Goal: Check status: Check status

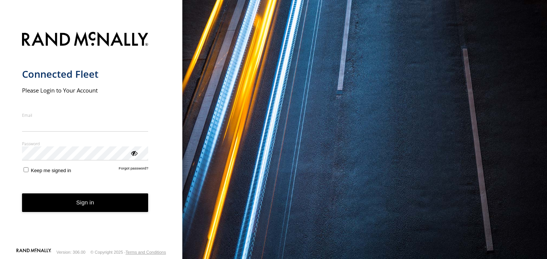
type input "**********"
click at [91, 205] on button "Sign in" at bounding box center [85, 203] width 126 height 19
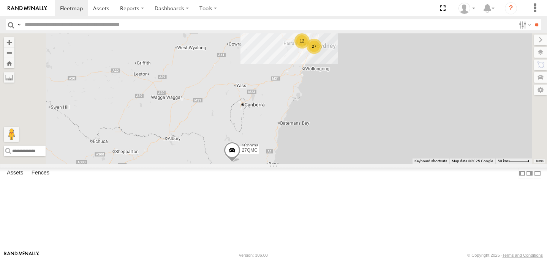
click at [0, 0] on div at bounding box center [0, 0] width 0 height 0
click at [0, 0] on div "04QMC [PERSON_NAME]" at bounding box center [0, 0] width 0 height 0
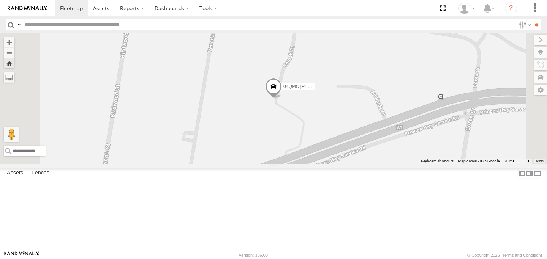
click at [0, 0] on span at bounding box center [0, 0] width 0 height 0
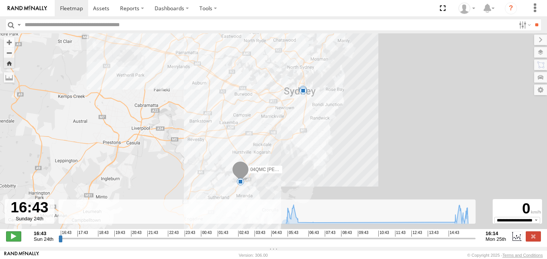
click at [17, 237] on span at bounding box center [13, 237] width 15 height 10
drag, startPoint x: 64, startPoint y: 244, endPoint x: 168, endPoint y: 246, distance: 104.4
click at [168, 242] on input "range" at bounding box center [266, 238] width 417 height 7
drag, startPoint x: 168, startPoint y: 246, endPoint x: 274, endPoint y: 248, distance: 106.3
click at [275, 242] on input "range" at bounding box center [266, 238] width 417 height 7
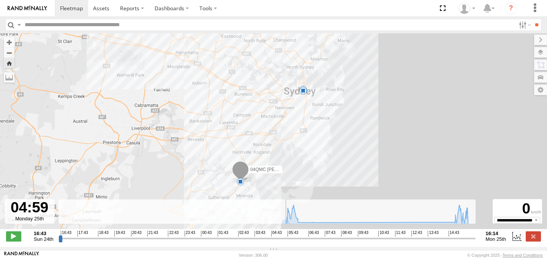
drag, startPoint x: 274, startPoint y: 248, endPoint x: 358, endPoint y: 247, distance: 83.9
click at [357, 245] on div "**********" at bounding box center [273, 237] width 547 height 16
click at [465, 221] on icon at bounding box center [376, 214] width 189 height 19
click at [460, 220] on icon at bounding box center [376, 214] width 189 height 19
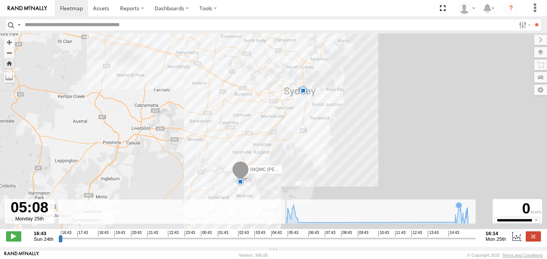
click at [458, 221] on icon at bounding box center [376, 214] width 189 height 19
click at [459, 221] on icon at bounding box center [376, 214] width 189 height 19
drag, startPoint x: 289, startPoint y: 240, endPoint x: 356, endPoint y: 240, distance: 67.6
click at [356, 240] on input "range" at bounding box center [266, 238] width 417 height 7
drag, startPoint x: 356, startPoint y: 240, endPoint x: 460, endPoint y: 244, distance: 104.0
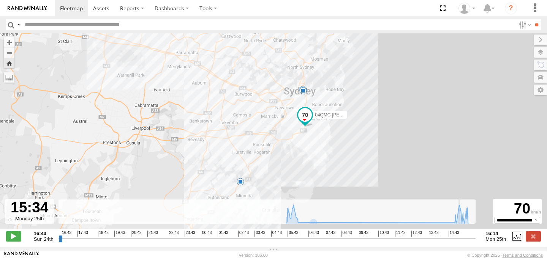
click at [460, 242] on input "range" at bounding box center [266, 238] width 417 height 7
drag, startPoint x: 460, startPoint y: 244, endPoint x: 287, endPoint y: 247, distance: 173.5
click at [287, 242] on input "range" at bounding box center [266, 238] width 417 height 7
type input "**********"
